Goal: Communication & Community: Share content

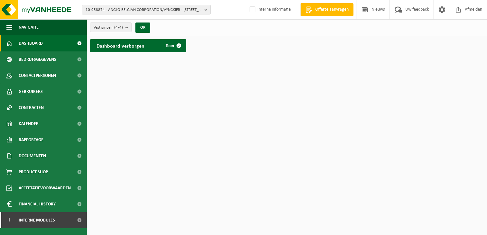
click at [99, 10] on span "10-958874 - ANGLO BELGIAN CORPORATION/VYNCKIER - 9000 GENT, NIEUWEVAART 51" at bounding box center [144, 10] width 116 height 10
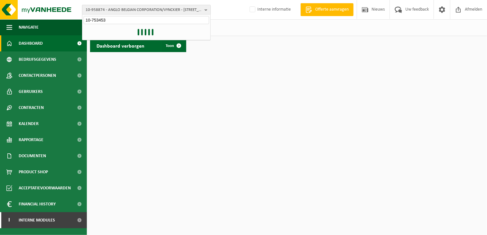
type input "10-753453"
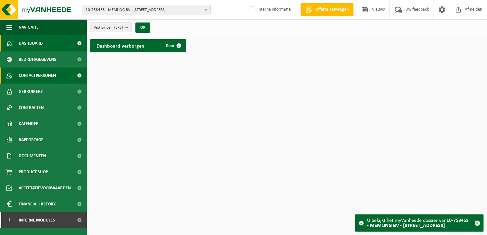
click at [47, 77] on span "Contactpersonen" at bounding box center [37, 76] width 37 height 16
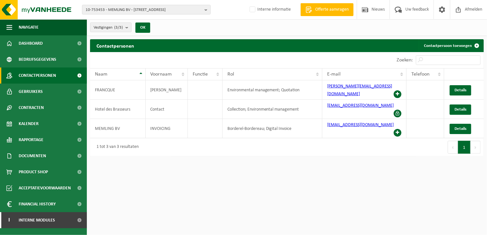
click at [277, 177] on html "10-753453 - MEMLING BV - 8420 DE HAAN, KONINKLIJK PLEIN 1 10-763197 - MEMLING B…" at bounding box center [243, 117] width 487 height 235
click at [292, 154] on html "10-753453 - MEMLING BV - 8420 DE HAAN, KONINKLIJK PLEIN 1 10-763197 - MEMLING B…" at bounding box center [243, 117] width 487 height 235
click at [113, 9] on span "10-753453 - MEMLING BV - 8420 DE HAAN, KONINKLIJK PLEIN 1" at bounding box center [144, 10] width 116 height 10
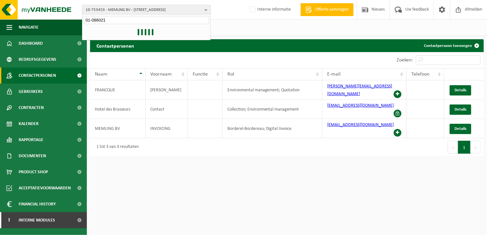
type input "01-086021"
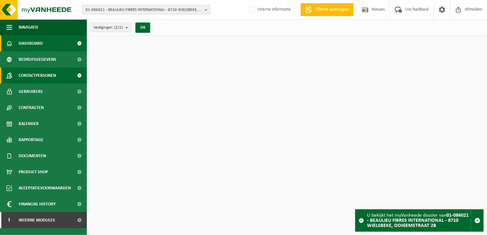
click at [46, 75] on span "Contactpersonen" at bounding box center [37, 76] width 37 height 16
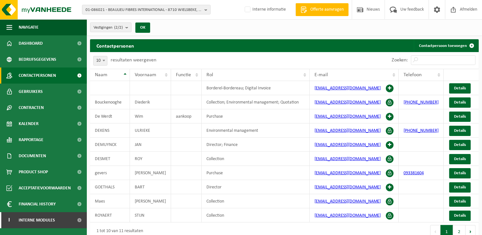
click at [226, 22] on div "Vestigingen (2/2) Alles selecteren Alles deselecteren Actieve selecteren BEAULI…" at bounding box center [284, 27] width 395 height 17
click at [151, 11] on span "01-086021 - BEAULIEU FIBRES INTERNATIONAL - 8710 WIELSBEKE, OOIGEMSTRAAT 2B" at bounding box center [144, 10] width 116 height 10
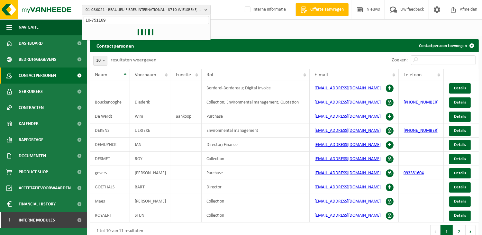
type input "10-751169"
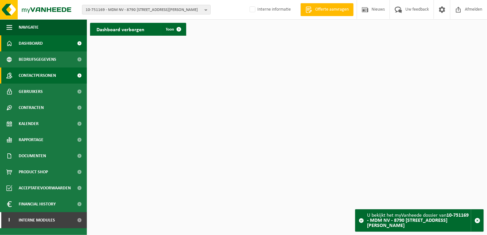
click at [47, 71] on span "Contactpersonen" at bounding box center [37, 76] width 37 height 16
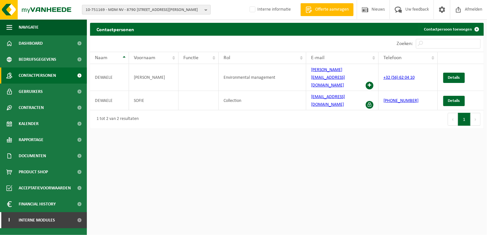
click at [115, 12] on span "10-751169 - MDM NV - 8790 WAREGEM, HENRI LEBBESTRAAT 188" at bounding box center [144, 10] width 116 height 10
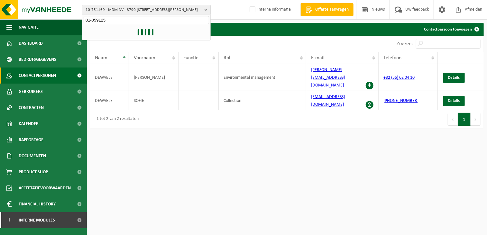
type input "01-059125"
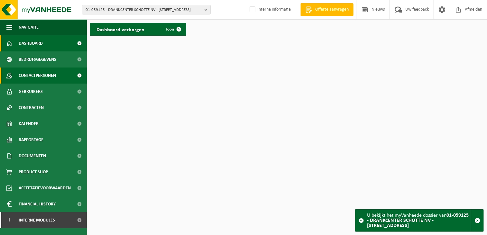
click at [48, 78] on span "Contactpersonen" at bounding box center [37, 76] width 37 height 16
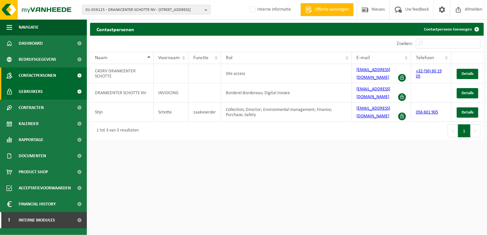
click at [31, 92] on span "Gebruikers" at bounding box center [31, 92] width 24 height 16
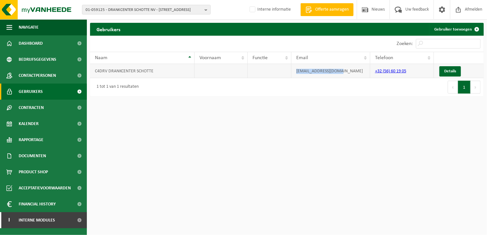
drag, startPoint x: 341, startPoint y: 70, endPoint x: 283, endPoint y: 70, distance: 57.9
click at [283, 70] on tr "C4DRV DRANKCENTER SCHOTTE info@drankcenter.com +32 (56) 60 19 05 Details" at bounding box center [287, 71] width 394 height 14
drag, startPoint x: 283, startPoint y: 70, endPoint x: 307, endPoint y: 71, distance: 23.5
copy tr "info@drankcenter.com"
click at [47, 218] on span "Interne modules" at bounding box center [37, 220] width 36 height 16
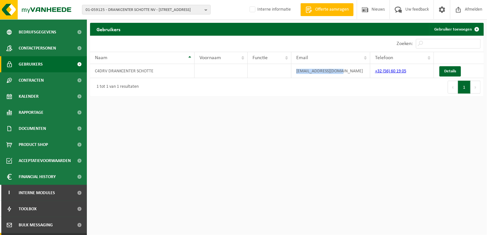
scroll to position [58, 0]
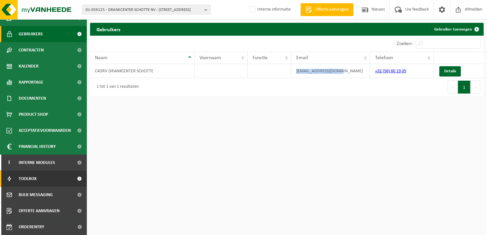
click at [46, 182] on link "Toolbox" at bounding box center [43, 179] width 87 height 16
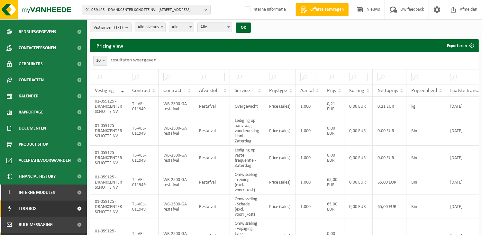
scroll to position [58, 0]
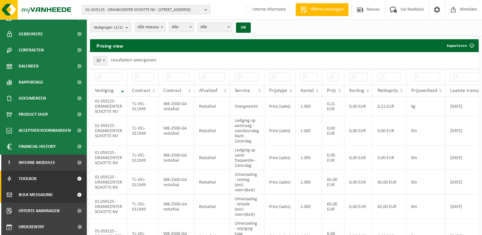
drag, startPoint x: 30, startPoint y: 194, endPoint x: 64, endPoint y: 182, distance: 35.4
click at [30, 194] on span "Bulk Messaging" at bounding box center [36, 195] width 34 height 16
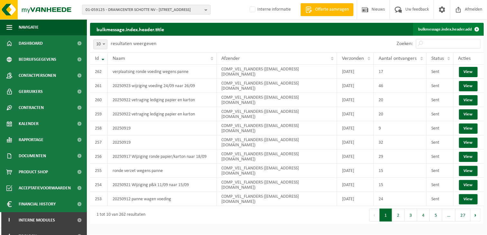
click at [443, 27] on link "bulkmessage.index.header.add" at bounding box center [448, 29] width 70 height 13
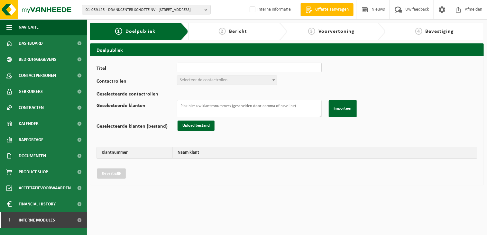
click at [209, 67] on input "Titel" at bounding box center [249, 68] width 145 height 10
click at [218, 67] on input "Titel" at bounding box center [249, 68] width 145 height 10
type input "Optimalisatie ronde Restafval"
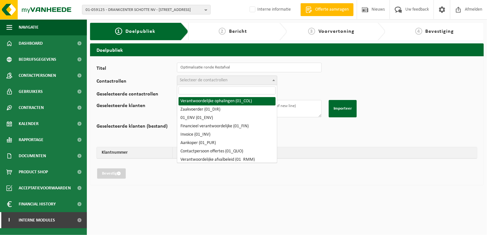
click at [211, 79] on span "Selecteer de contactrollen" at bounding box center [204, 80] width 48 height 5
drag, startPoint x: 211, startPoint y: 101, endPoint x: 211, endPoint y: 88, distance: 13.5
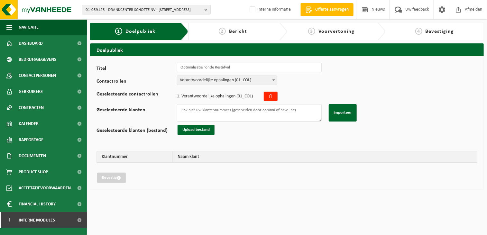
click at [212, 78] on span "Verantwoordelijke ophalingen (01_COL)" at bounding box center [227, 80] width 100 height 9
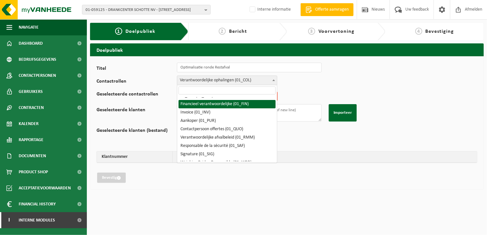
scroll to position [32, 0]
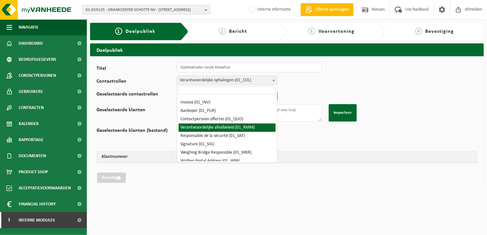
select select "01_RMM"
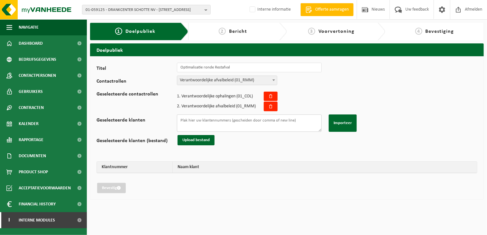
click at [202, 122] on textarea "Geselecteerde klanten" at bounding box center [249, 123] width 145 height 17
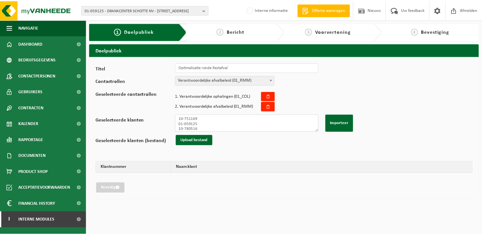
scroll to position [6, 0]
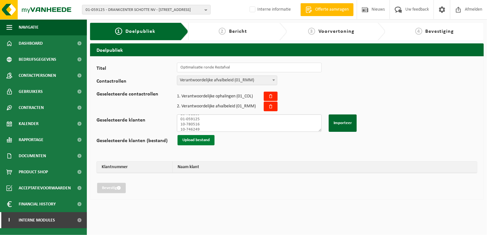
type textarea "10-751169 01-059125 10-780516 10-746249"
click at [190, 139] on button "Upload bestand" at bounding box center [196, 140] width 37 height 10
click at [346, 119] on button "Importeer" at bounding box center [343, 123] width 28 height 17
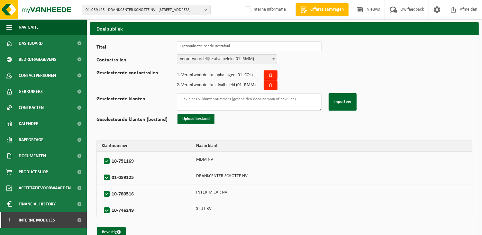
scroll to position [32, 0]
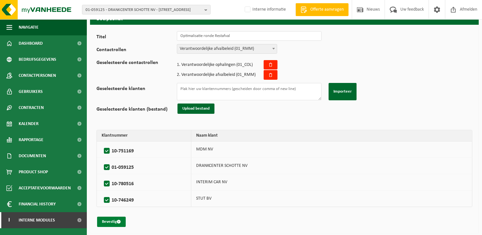
drag, startPoint x: 116, startPoint y: 225, endPoint x: 115, endPoint y: 220, distance: 4.9
click at [115, 225] on button "Bevestig" at bounding box center [111, 222] width 29 height 10
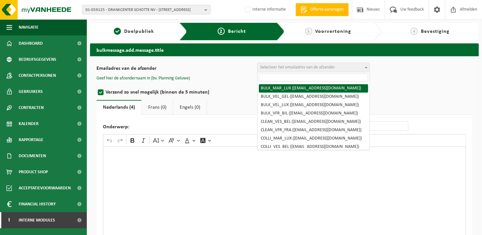
click at [288, 68] on span "Selecteer het emailadres van de afzender" at bounding box center [297, 67] width 75 height 5
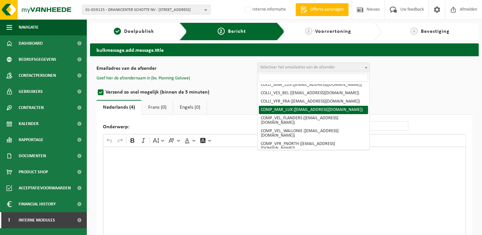
scroll to position [64, 0]
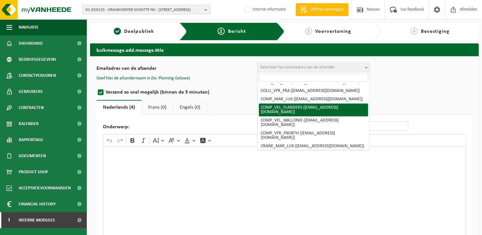
select select "COMP_VEL_FLANDERS"
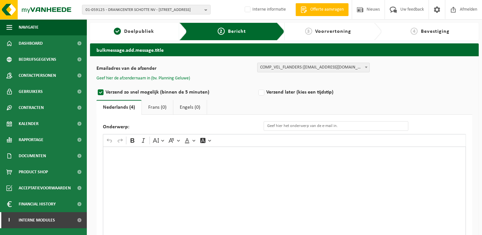
click at [160, 78] on button "Geef hier de afzendernaam in (bv. Planning Geluwe)" at bounding box center [144, 79] width 94 height 6
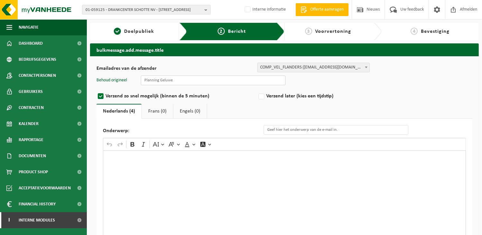
click at [194, 82] on input "text" at bounding box center [213, 81] width 145 height 10
type input "Planning Geluwe"
click at [123, 174] on div "Rich Text Editor. Editing area: main. Press Alt+0 for help." at bounding box center [284, 215] width 363 height 129
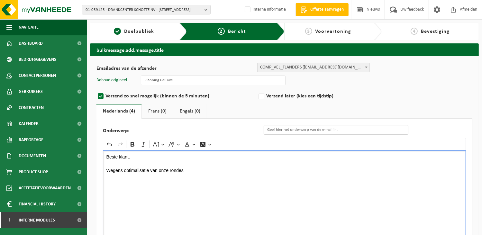
click at [284, 129] on input "Onderwerp:" at bounding box center [336, 130] width 145 height 10
type input "Optimalisatie ronde restafval"
click at [219, 170] on p "Wegens optimalisatie van onze rondes" at bounding box center [285, 170] width 357 height 5
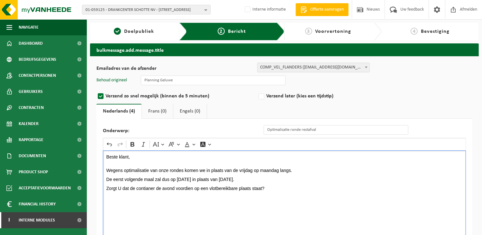
click at [322, 168] on p "Wegens optimalisatie van onze rondes komen we in plaats van de vrijdag op maand…" at bounding box center [285, 170] width 357 height 5
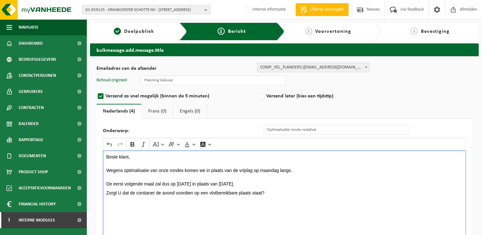
click at [296, 169] on p "Wegens optimalisatie van onze rondes komen we in plaats van de vrijdag op maand…" at bounding box center [285, 170] width 357 height 5
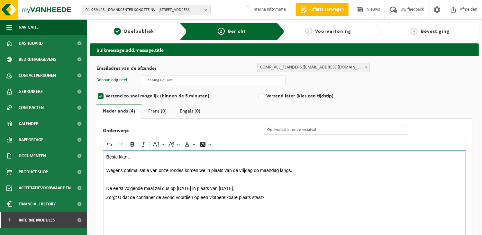
click at [302, 189] on p "De eerst volgende maal zal dus op maandag 06/10/2025 in plaats van Vrijdag 02/1…" at bounding box center [285, 188] width 357 height 5
click at [162, 188] on p "De eerst volgende maal zal dus op maandag 06/10/2025 in plaats van Vrijdag 02/1…" at bounding box center [285, 188] width 357 height 5
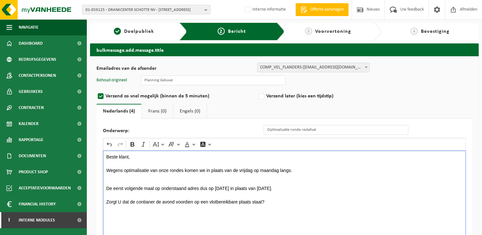
click at [339, 187] on p "De eerst volgende maal op onderstaand adres dus op maandag 06/10/2025 in plaats…" at bounding box center [285, 188] width 357 height 5
drag, startPoint x: 337, startPoint y: 186, endPoint x: 226, endPoint y: 189, distance: 111.4
click at [221, 187] on div "Beste klant, Wegens optimalisatie van onze rondes komen we in plaats van de vri…" at bounding box center [284, 215] width 363 height 129
drag, startPoint x: 231, startPoint y: 195, endPoint x: 248, endPoint y: 187, distance: 18.1
click at [233, 194] on div "Beste klant, Wegens optimalisatie van onze rondes komen we in plaats van de vri…" at bounding box center [284, 215] width 363 height 129
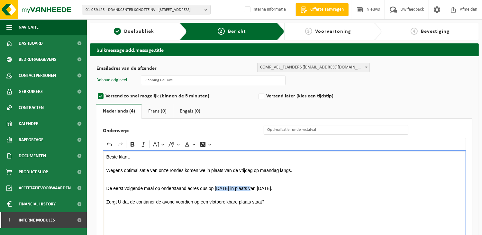
drag, startPoint x: 257, startPoint y: 189, endPoint x: 216, endPoint y: 190, distance: 40.9
click at [216, 190] on p "De eerst volgende maal op onderstaand adres dus op maandag 06/10/2025 in plaats…" at bounding box center [285, 188] width 357 height 5
click at [136, 143] on button "Bold" at bounding box center [133, 145] width 10 height 10
drag, startPoint x: 324, startPoint y: 189, endPoint x: 288, endPoint y: 185, distance: 36.5
click at [288, 185] on div "Beste klant, Wegens optimalisatie van onze rondes komen we in plaats van de vri…" at bounding box center [284, 215] width 363 height 129
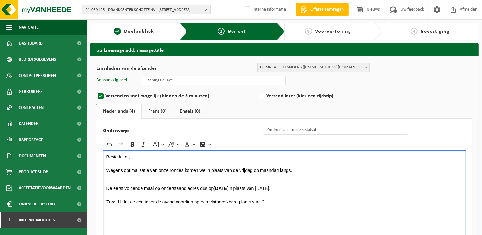
click at [287, 191] on p "Rich Text Editor. Editing area: main. Press Alt+0 for help." at bounding box center [285, 193] width 357 height 5
click at [288, 187] on p "De eerst volgende maal op onderstaand adres dus op maandag 06/10/2025 in plaats…" at bounding box center [285, 188] width 357 height 5
drag, startPoint x: 287, startPoint y: 187, endPoint x: 324, endPoint y: 188, distance: 37.0
click at [324, 188] on p "De eerst volgende maal op onderstaand adres dus op maandag 06/10/2025 in plaats…" at bounding box center [285, 188] width 357 height 5
click at [133, 143] on icon "Editor toolbar" at bounding box center [132, 144] width 6 height 6
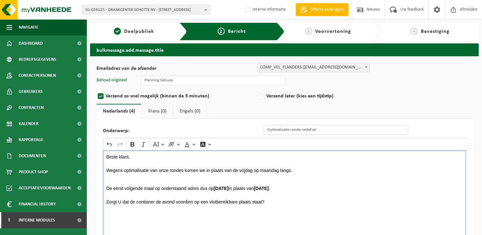
click at [336, 185] on p "Rich Text Editor. Editing area: main. Press Alt+0 for help." at bounding box center [285, 184] width 357 height 5
click at [331, 194] on p "Rich Text Editor. Editing area: main. Press Alt+0 for help." at bounding box center [285, 193] width 357 height 5
click at [329, 188] on p "De eerst volgende maal op onderstaand adres dus op maandag 06/10/2025 in plaats…" at bounding box center [285, 188] width 357 height 5
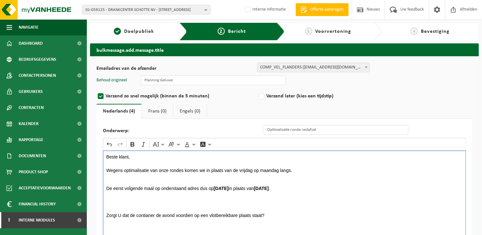
click at [109, 199] on p "Rich Text Editor. Editing area: main. Press Alt+0 for help." at bounding box center [285, 197] width 357 height 5
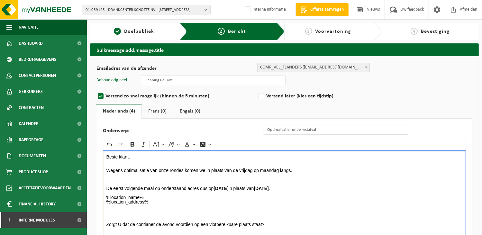
click at [106, 195] on div "Beste klant, Wegens optimalisatie van onze rondes komen we in plaats van de vri…" at bounding box center [284, 215] width 363 height 129
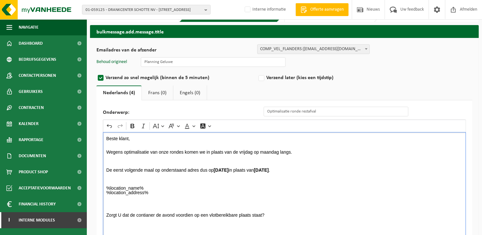
scroll to position [32, 0]
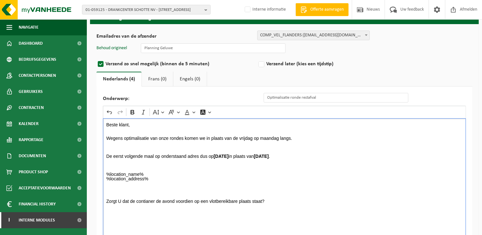
click at [120, 189] on p "Rich Text Editor. Editing area: main. Press Alt+0 for help." at bounding box center [285, 188] width 357 height 5
click at [124, 190] on p "Rich Text Editor. Editing area: main. Press Alt+0 for help." at bounding box center [285, 192] width 357 height 5
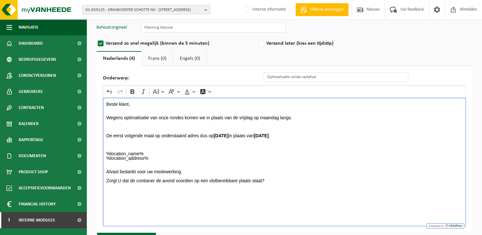
scroll to position [70, 0]
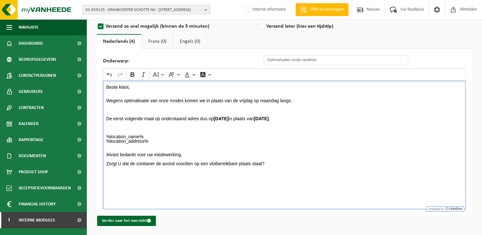
drag, startPoint x: 186, startPoint y: 153, endPoint x: 96, endPoint y: 154, distance: 89.8
click at [96, 154] on div "Emailadres van de afzender BULK_MAR_LUX (planning.messancy@vanheede.com) BULK_V…" at bounding box center [284, 109] width 389 height 246
click at [145, 182] on div "Beste klant, Wegens optimalisatie van onze rondes komen we in plaats van de vri…" at bounding box center [284, 145] width 363 height 129
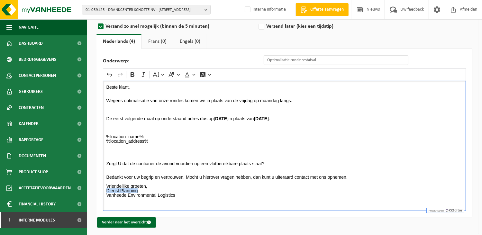
drag, startPoint x: 144, startPoint y: 190, endPoint x: 108, endPoint y: 191, distance: 36.0
click at [108, 191] on p "Bedankt voor uw begrip en vertrouwen. Mocht u hierover vragen hebben, dan kunt …" at bounding box center [285, 191] width 357 height 32
click at [137, 75] on button "Bold" at bounding box center [133, 75] width 10 height 10
click at [396, 123] on p "Rich Text Editor. Editing area: main. Press Alt+0 for help." at bounding box center [285, 123] width 357 height 5
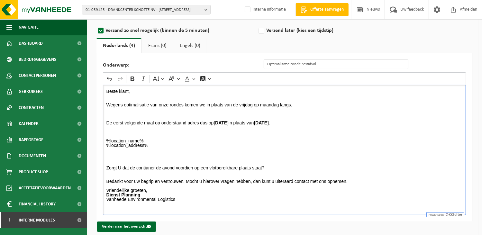
scroll to position [71, 0]
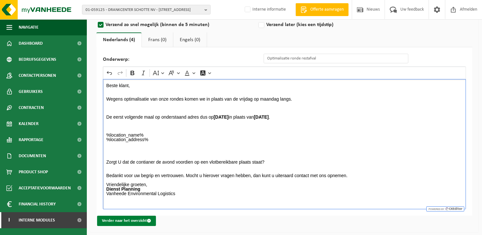
click at [126, 219] on button "Verder naar het overzicht" at bounding box center [126, 221] width 59 height 10
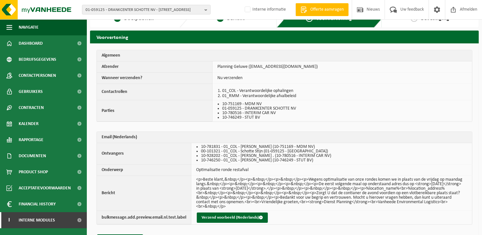
scroll to position [31, 0]
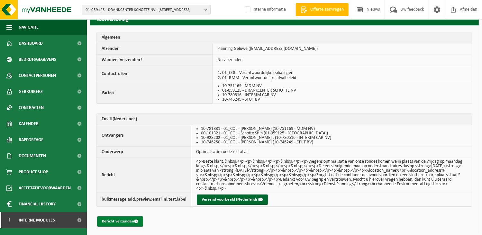
click at [116, 220] on button "Bericht verzenden" at bounding box center [120, 222] width 46 height 10
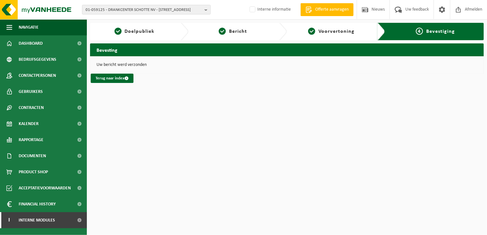
click at [232, 132] on html "01-059125 - DRANKCENTER SCHOTTE NV - 8790 WAREGEM, BIESTSTRAAT 6 01-059125 - DR…" at bounding box center [243, 117] width 487 height 235
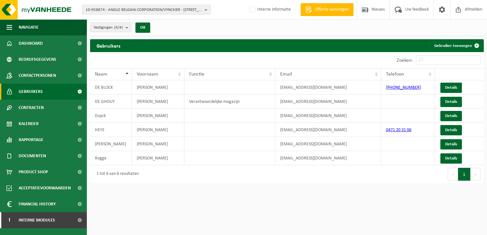
click at [94, 9] on span "10-958874 - ANGLO BELGIAN CORPORATION/VYNCKIER - [STREET_ADDRESS]" at bounding box center [144, 10] width 116 height 10
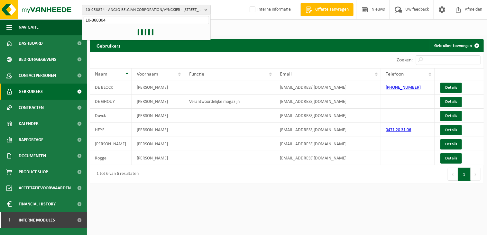
type input "10-868304"
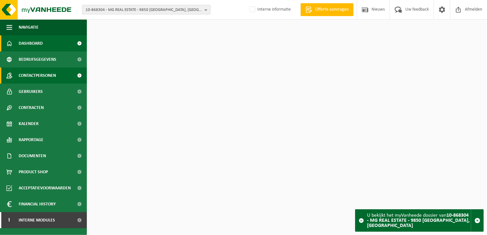
click at [32, 72] on span "Contactpersonen" at bounding box center [37, 76] width 37 height 16
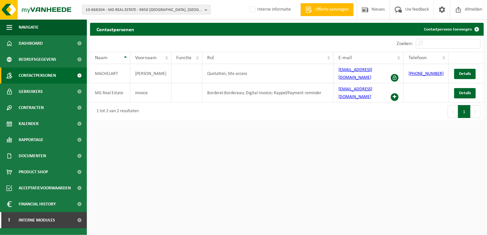
click at [252, 127] on html "10-868304 - MG REAL ESTATE - 9850 DEINZE, BRAAMDONK 10-868305 - MG REAL ESTATE …" at bounding box center [243, 117] width 487 height 235
click at [278, 156] on html "10-868304 - MG REAL ESTATE - 9850 DEINZE, BRAAMDONK 10-868305 - MG REAL ESTATE …" at bounding box center [243, 117] width 487 height 235
click at [355, 152] on html "10-868304 - MG REAL ESTATE - 9850 DEINZE, BRAAMDONK 10-868305 - MG REAL ESTATE …" at bounding box center [243, 117] width 487 height 235
